Goal: Task Accomplishment & Management: Complete application form

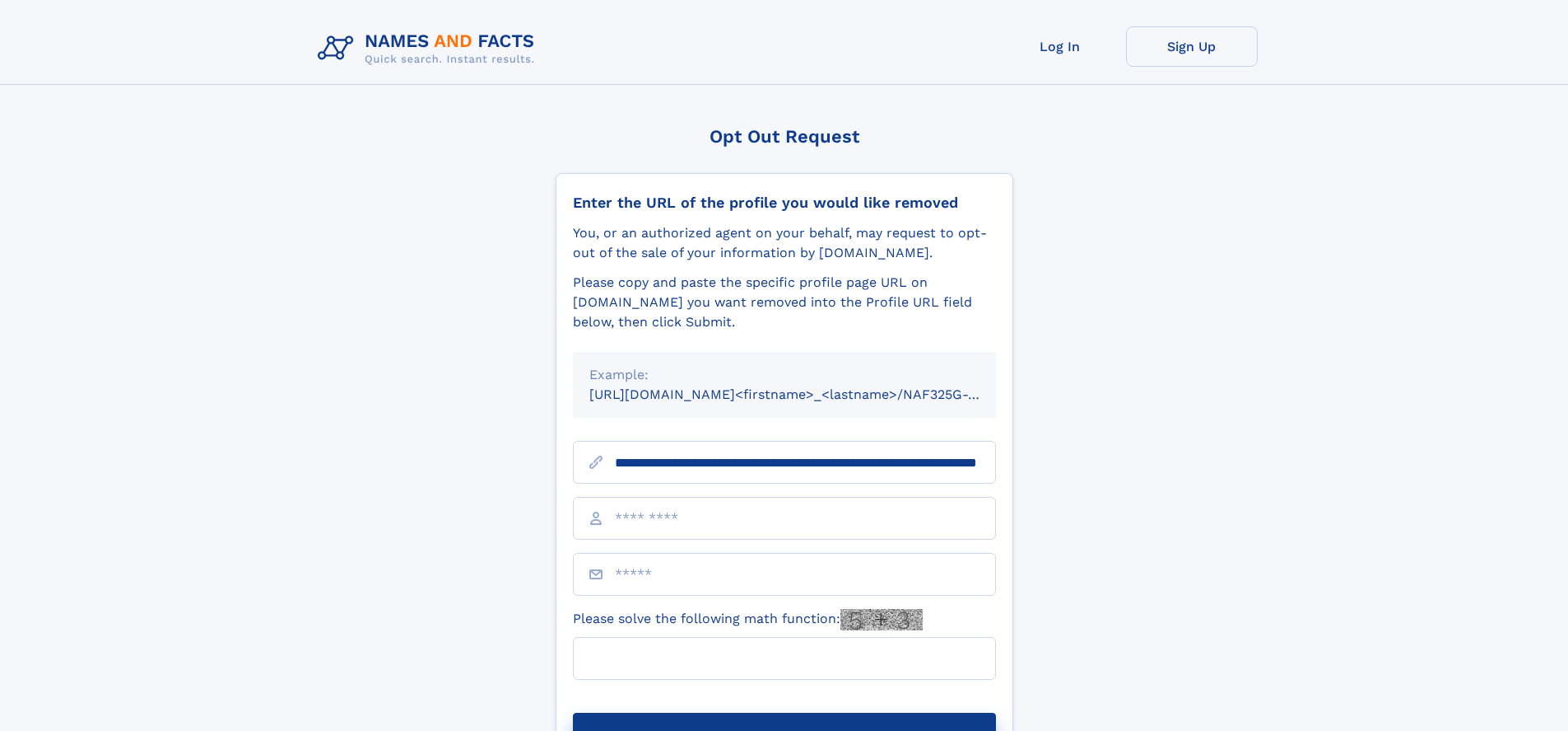
scroll to position [0, 171]
type input "**********"
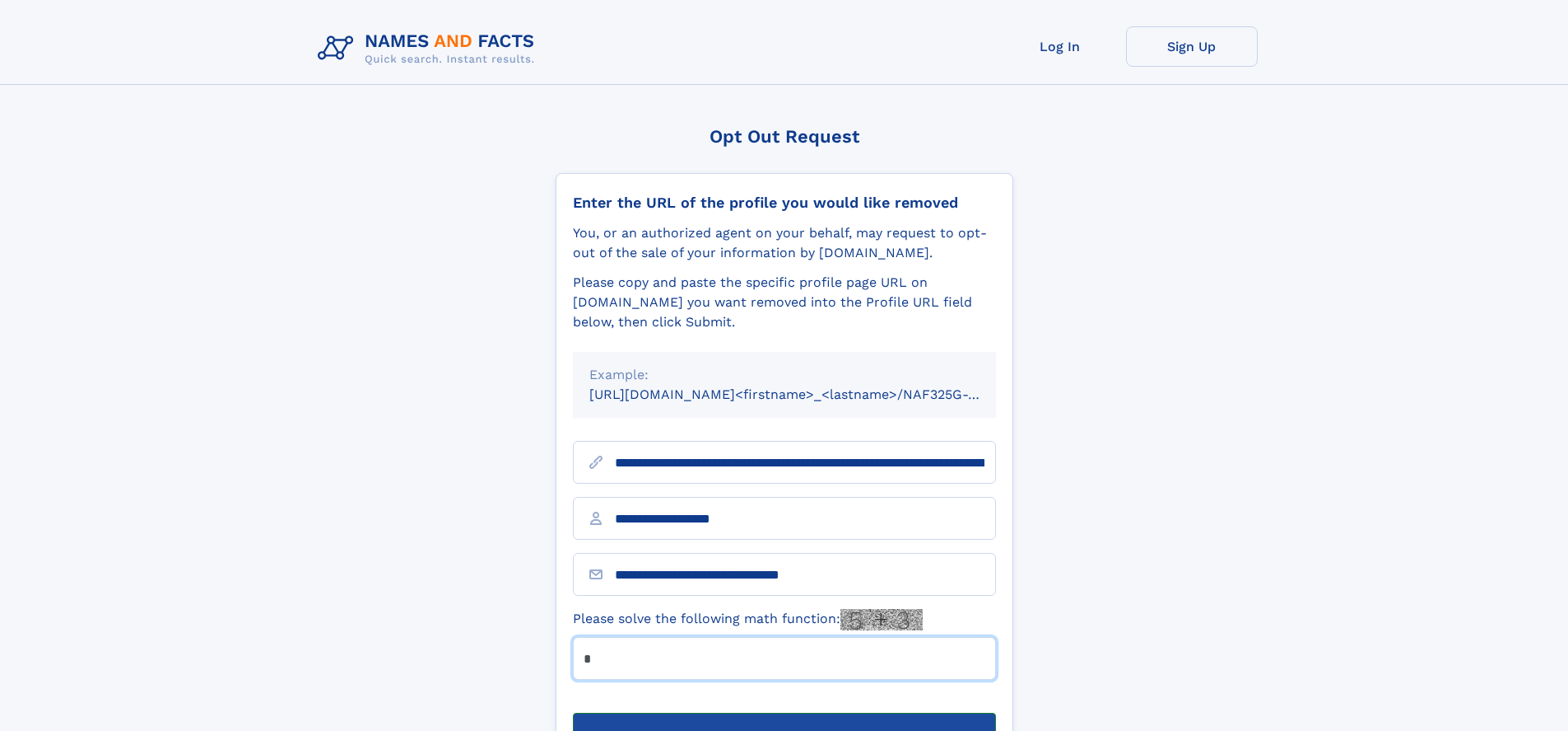
type input "*"
click at [784, 712] on button "Submit Opt Out Request" at bounding box center [784, 739] width 424 height 53
